Goal: Transaction & Acquisition: Purchase product/service

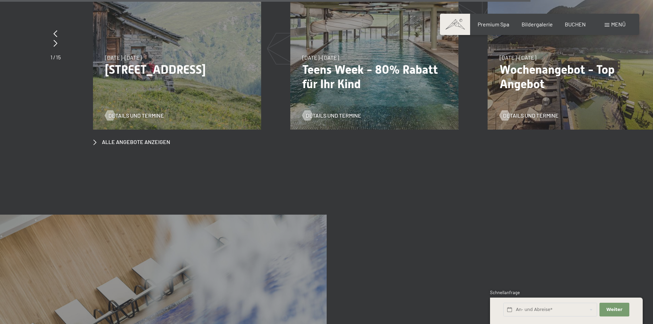
scroll to position [2816, 0]
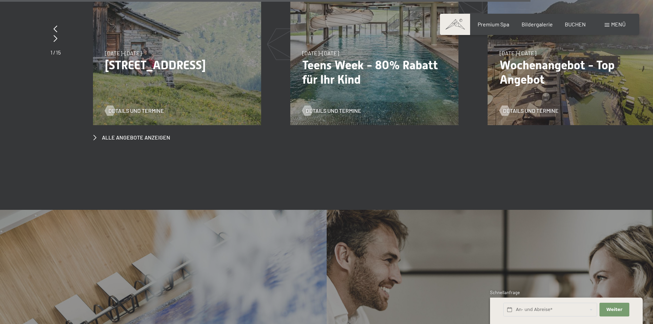
click at [615, 25] on span "Menü" at bounding box center [619, 24] width 14 height 7
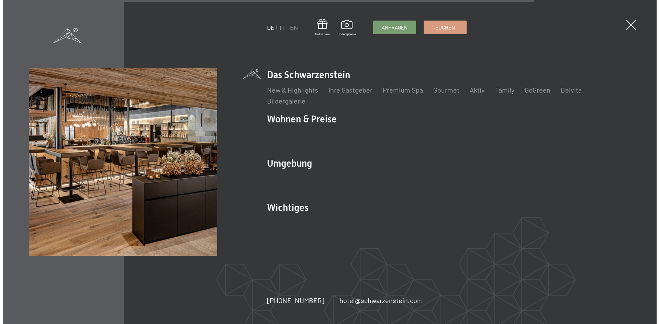
scroll to position [2829, 0]
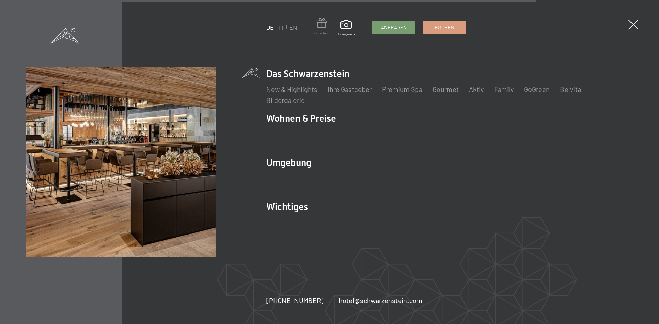
click at [321, 25] on span at bounding box center [321, 24] width 15 height 13
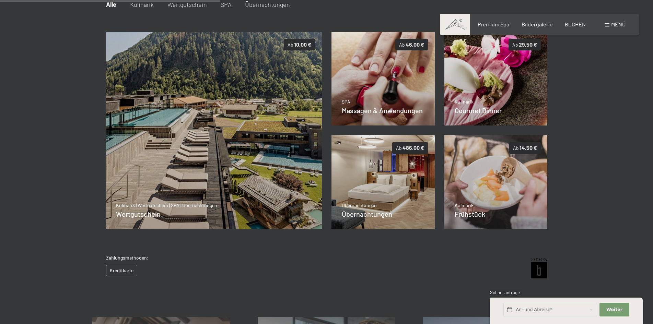
scroll to position [130, 0]
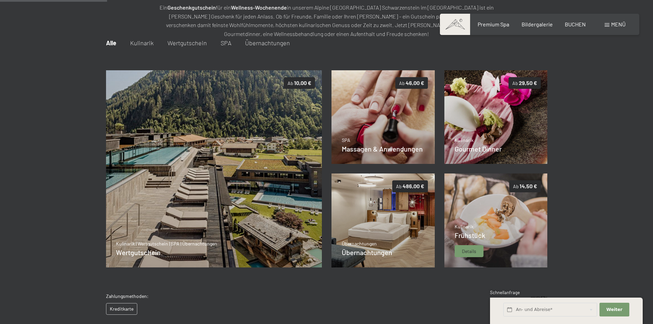
click at [491, 202] on img at bounding box center [496, 221] width 103 height 94
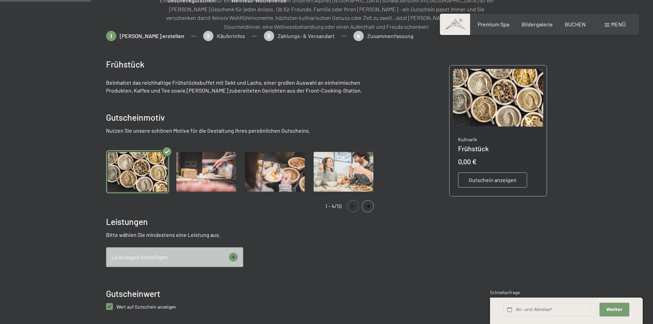
scroll to position [172, 0]
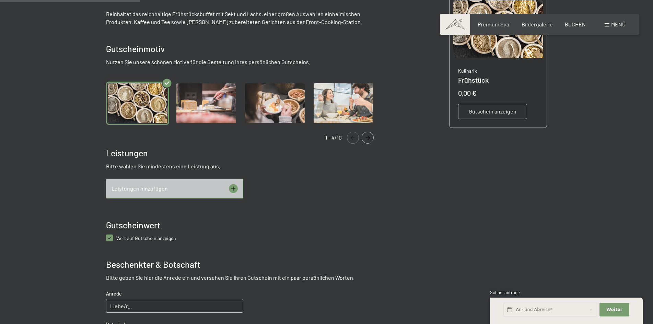
click at [175, 193] on div "Leistungen hinzufügen" at bounding box center [174, 189] width 137 height 20
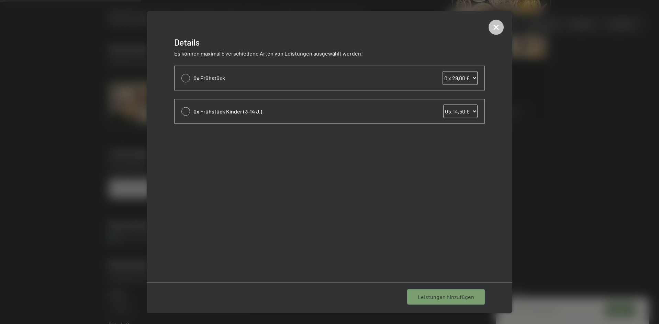
click at [206, 80] on span "0x Frühstück" at bounding box center [299, 78] width 213 height 8
click at [190, 80] on div "0x Frühstück 0 x 29,00 € 1 x 29,00 € 2 x 29,00 € 3 x 29,00 € 4 x 29,00 € 5 x 29…" at bounding box center [329, 78] width 310 height 24
click at [180, 80] on div "0x Frühstück 0 x 29,00 € 1 x 29,00 € 2 x 29,00 € 3 x 29,00 € 4 x 29,00 € 5 x 29…" at bounding box center [329, 78] width 310 height 24
click at [184, 78] on div at bounding box center [185, 78] width 9 height 9
select select "1"
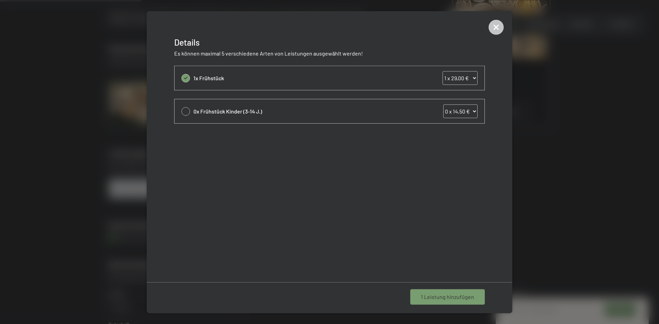
click at [436, 297] on span "1 Leistung hinzufügen" at bounding box center [447, 298] width 53 height 8
